Goal: Task Accomplishment & Management: Use online tool/utility

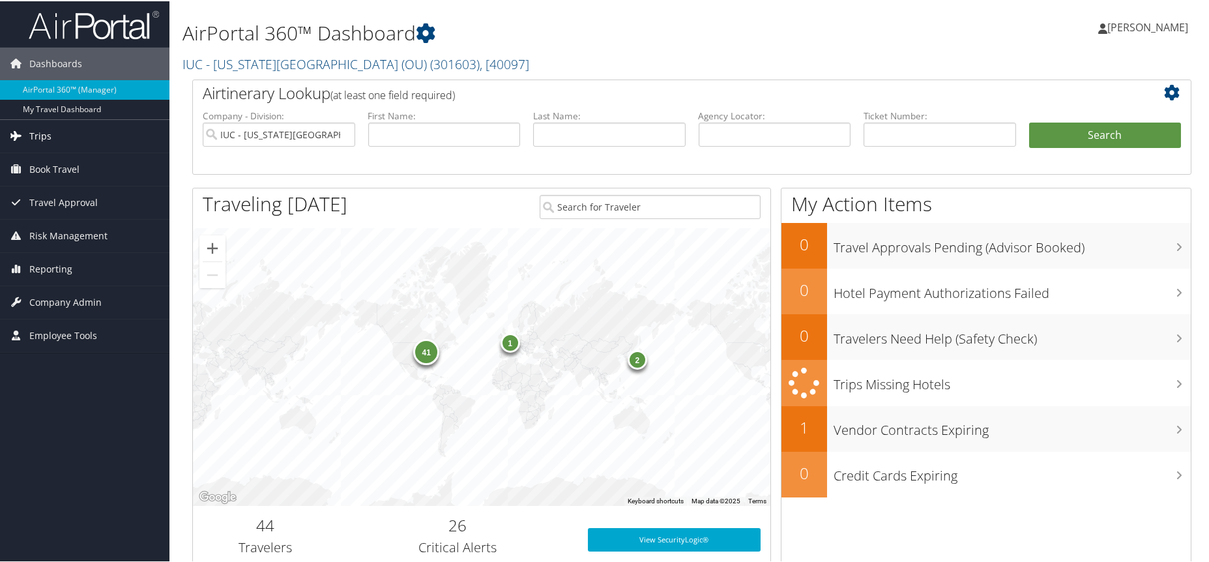
click at [36, 143] on span "Trips" at bounding box center [40, 135] width 22 height 33
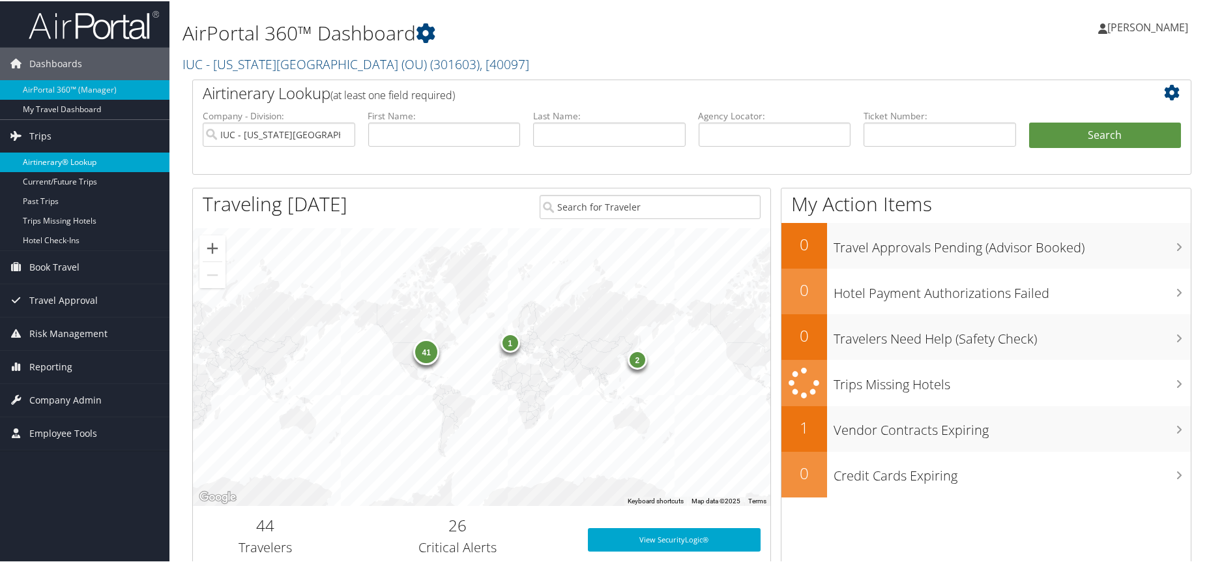
click at [51, 163] on link "Airtinerary® Lookup" at bounding box center [84, 161] width 169 height 20
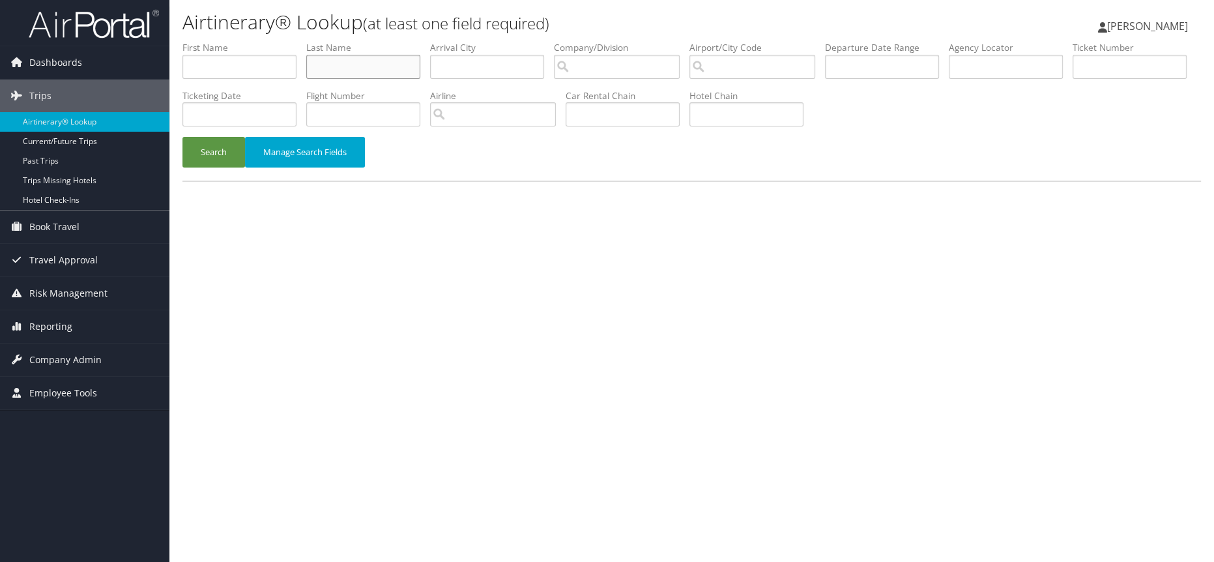
click at [398, 74] on input "text" at bounding box center [363, 67] width 114 height 24
type input "gibson"
click at [680, 117] on input "text" at bounding box center [623, 114] width 114 height 24
type input "ENTERPRISE"
click at [208, 149] on button "Search" at bounding box center [213, 152] width 63 height 31
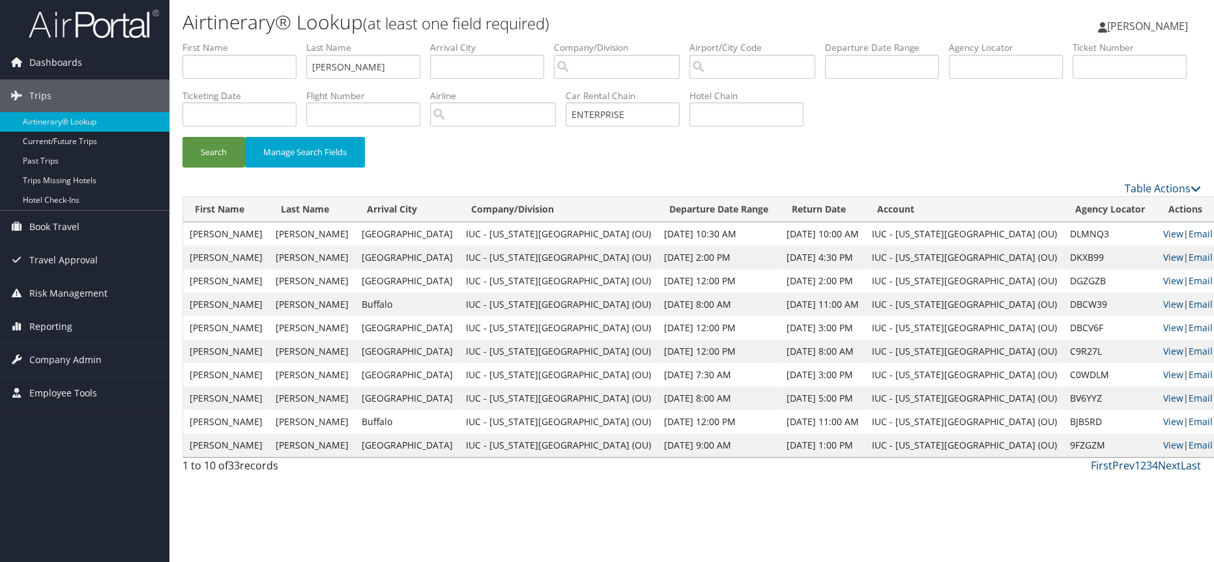
click at [1163, 254] on link "View" at bounding box center [1173, 257] width 20 height 12
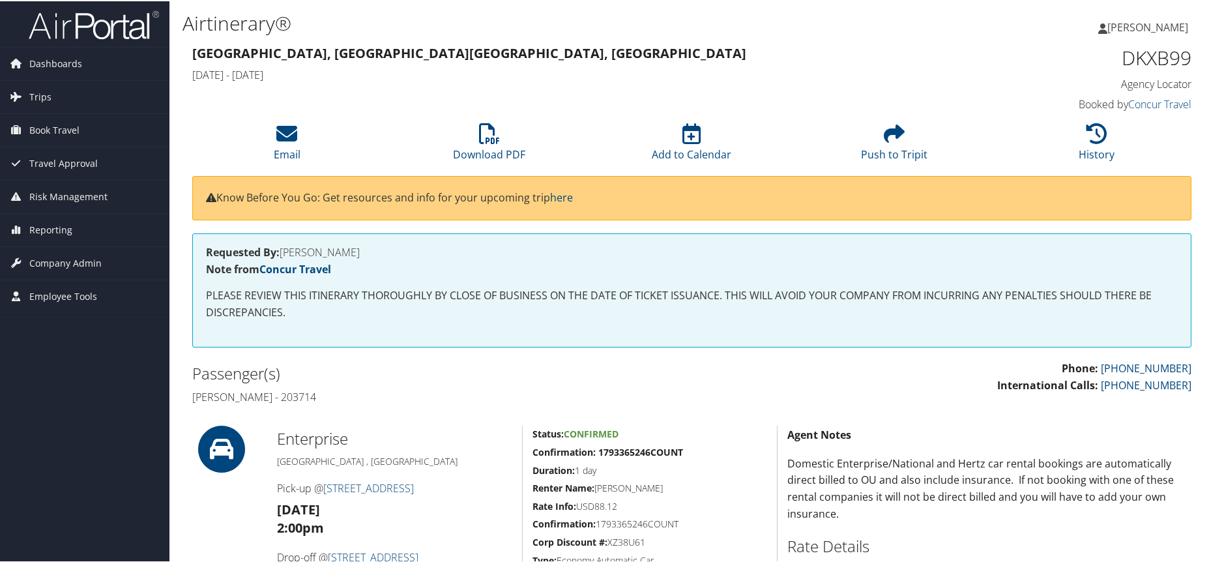
click at [285, 250] on h4 "Requested By: JONATHAN GIBSON" at bounding box center [692, 251] width 972 height 10
click at [281, 250] on h4 "Requested By: JONATHAN GIBSON" at bounding box center [692, 251] width 972 height 10
click at [292, 247] on h4 "Requested By: JONATHAN GIBSON" at bounding box center [692, 251] width 972 height 10
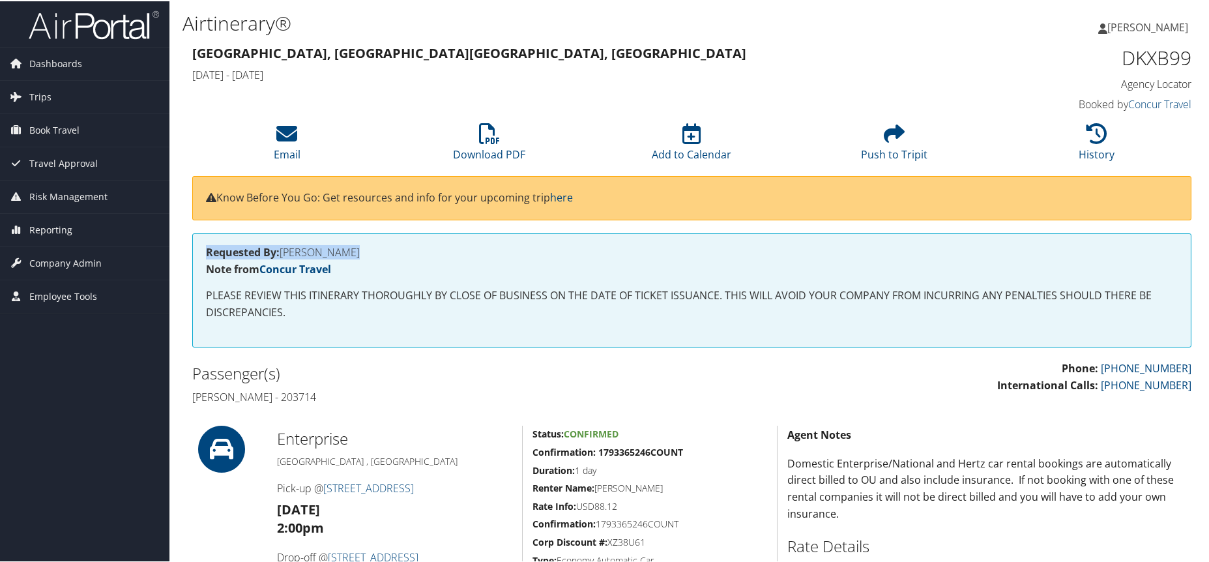
click at [292, 247] on h4 "Requested By: JONATHAN GIBSON" at bounding box center [692, 251] width 972 height 10
click at [293, 247] on h4 "Requested By: JONATHAN GIBSON" at bounding box center [692, 251] width 972 height 10
click at [294, 247] on h4 "Requested By: JONATHAN GIBSON" at bounding box center [692, 251] width 972 height 10
click at [299, 250] on h4 "Requested By: JONATHAN GIBSON" at bounding box center [692, 251] width 972 height 10
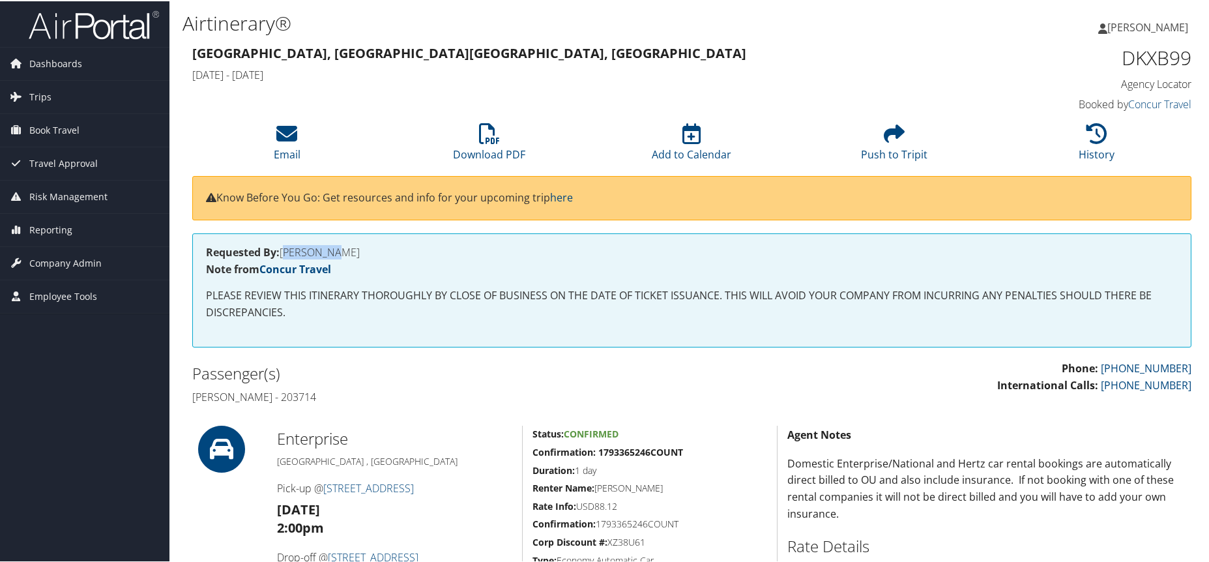
copy h4 "JONATHAN GIBSON"
